Goal: Information Seeking & Learning: Learn about a topic

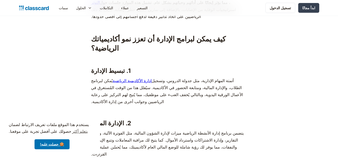
scroll to position [1928, 0]
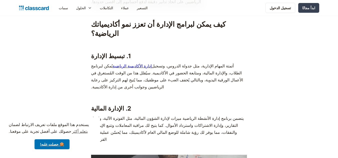
click at [131, 64] on font "إدارة الأكاديمية الرياضية" at bounding box center [132, 66] width 39 height 5
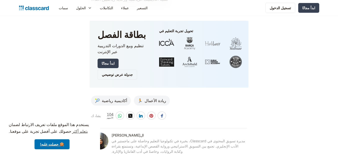
scroll to position [2530, 0]
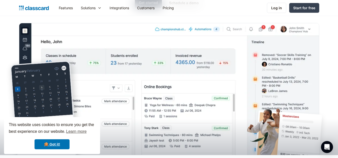
scroll to position [71, 0]
